Goal: Task Accomplishment & Management: Use online tool/utility

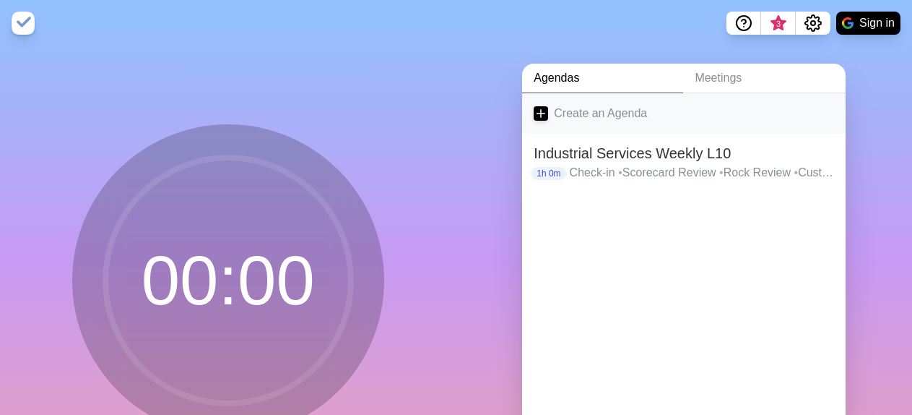
click at [555, 116] on link "Create an Agenda" at bounding box center [684, 113] width 324 height 40
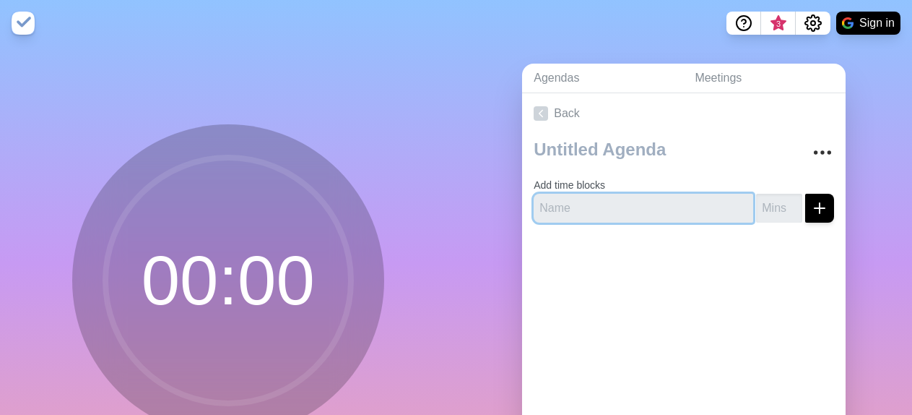
click at [598, 209] on input "text" at bounding box center [644, 208] width 220 height 29
type input "Scorecard"
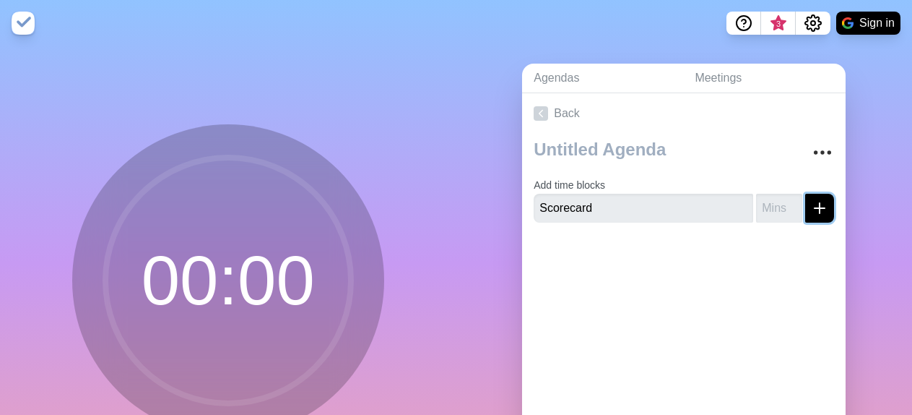
click at [815, 208] on line "submit" at bounding box center [820, 208] width 10 height 0
click at [779, 204] on input "1" at bounding box center [779, 208] width 46 height 29
click at [779, 204] on input "2" at bounding box center [779, 208] width 46 height 29
click at [779, 204] on input "3" at bounding box center [779, 208] width 46 height 29
click at [779, 204] on input "4" at bounding box center [779, 208] width 46 height 29
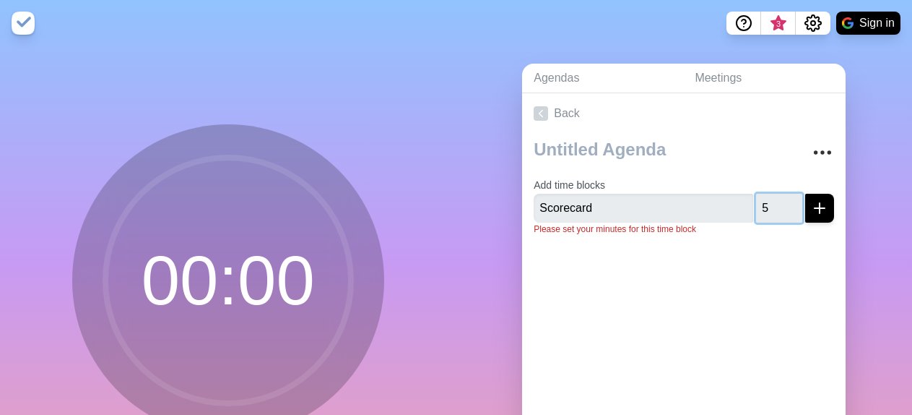
type input "5"
click at [779, 204] on input "5" at bounding box center [779, 208] width 46 height 29
click at [691, 330] on div "Back Add time blocks Scorecard 5 Please set your minutes for this time block" at bounding box center [684, 295] width 324 height 404
click at [607, 262] on div at bounding box center [684, 276] width 324 height 58
click at [811, 152] on icon "More" at bounding box center [822, 152] width 23 height 23
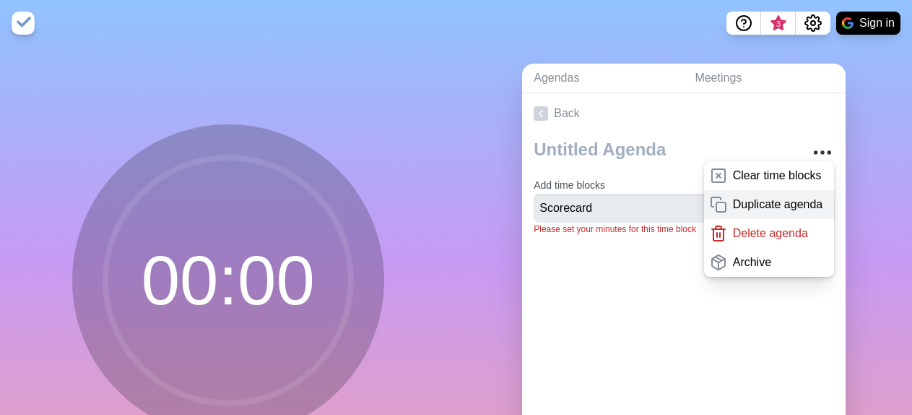
click at [758, 209] on p "Duplicate agenda" at bounding box center [778, 204] width 90 height 17
type textarea "copy"
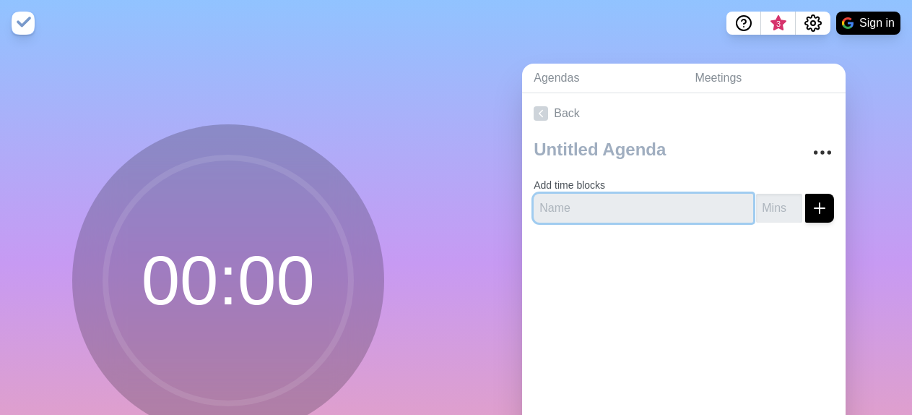
click at [596, 200] on input "text" at bounding box center [644, 208] width 220 height 29
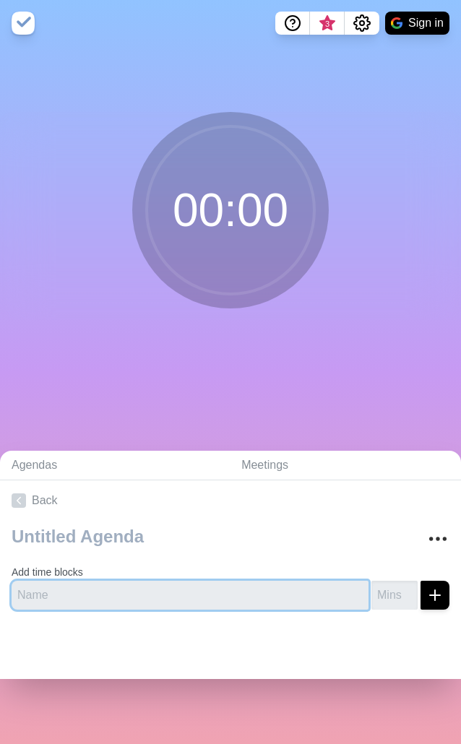
click at [67, 414] on input "text" at bounding box center [190, 595] width 357 height 29
